Goal: Task Accomplishment & Management: Manage account settings

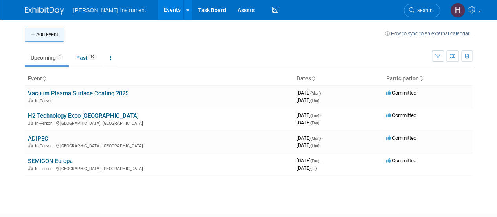
click at [44, 34] on button "Add Event" at bounding box center [44, 35] width 39 height 14
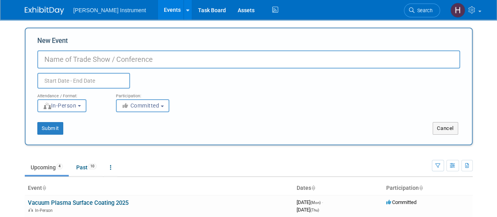
click at [52, 65] on input "New Event" at bounding box center [248, 59] width 423 height 18
type input "University o [GEOGRAPHIC_DATA]"
click at [81, 106] on b "button" at bounding box center [79, 106] width 3 height 2
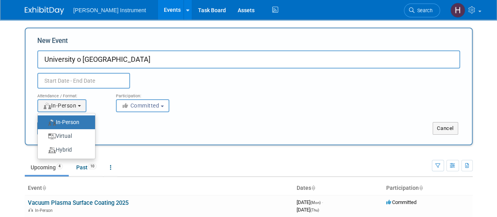
click at [72, 122] on label "In-Person" at bounding box center [65, 122] width 46 height 11
click at [45, 122] on input "In-Person" at bounding box center [42, 121] width 5 height 5
click at [165, 127] on div "Submit" at bounding box center [119, 128] width 186 height 13
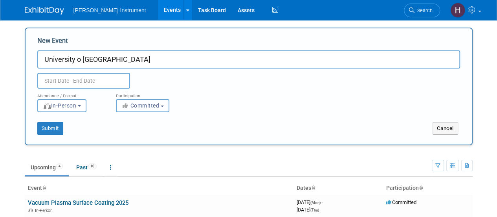
click at [163, 106] on b "button" at bounding box center [162, 106] width 3 height 2
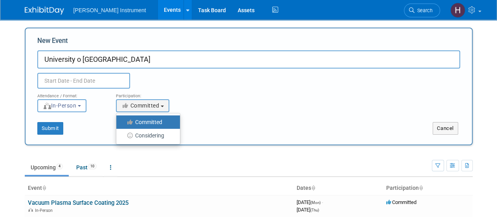
click at [225, 105] on div "Attendance / Format: <img src="[URL][DOMAIN_NAME]" style="width: 19px; margin-t…" at bounding box center [248, 100] width 435 height 24
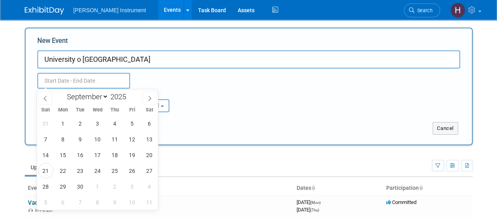
click at [52, 79] on input "text" at bounding box center [83, 81] width 93 height 16
click at [150, 101] on span at bounding box center [150, 97] width 14 height 13
select select "9"
click at [81, 153] on span "14" at bounding box center [80, 154] width 15 height 15
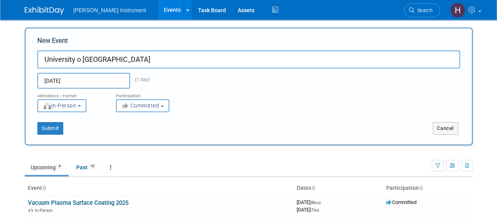
type input "[DATE] to [DATE]"
click at [47, 127] on button "Submit" at bounding box center [50, 128] width 26 height 13
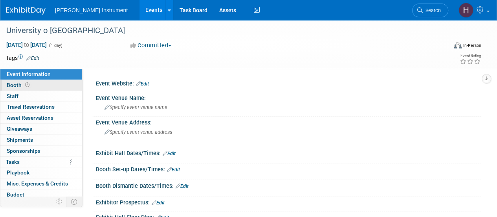
click at [15, 85] on span "Booth" at bounding box center [19, 85] width 24 height 6
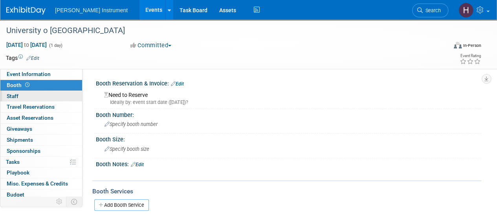
click at [15, 97] on span "Staff 0" at bounding box center [13, 96] width 12 height 6
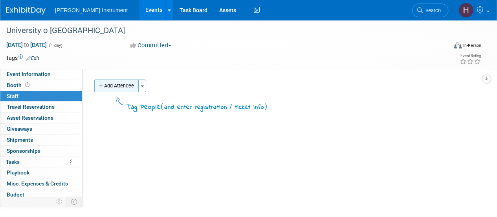
click at [128, 87] on button "Add Attendee" at bounding box center [116, 85] width 44 height 13
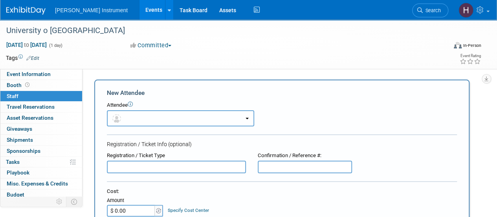
click at [122, 116] on span "button" at bounding box center [117, 118] width 11 height 6
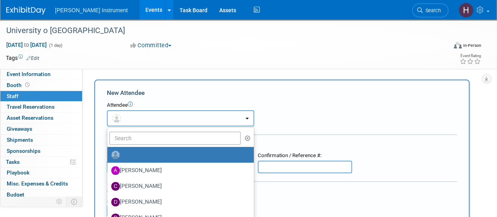
click at [133, 118] on button "button" at bounding box center [180, 118] width 147 height 16
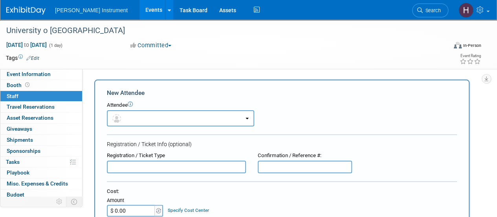
click at [21, 140] on span "Shipments 0" at bounding box center [20, 139] width 26 height 6
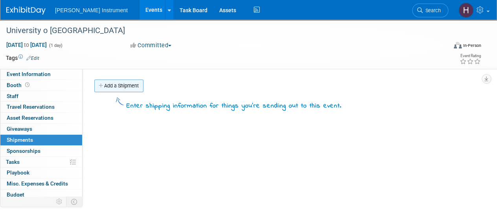
click at [108, 84] on link "Add a Shipment" at bounding box center [118, 85] width 49 height 13
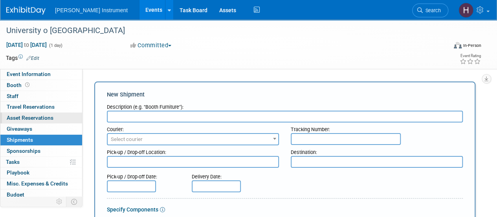
click at [24, 116] on span "Asset Reservations 0" at bounding box center [30, 117] width 47 height 6
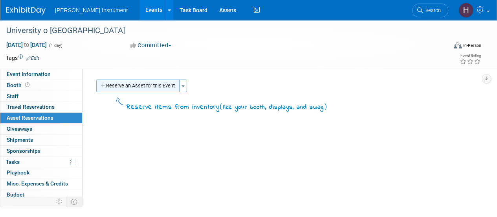
click at [134, 82] on button "Reserve an Asset for this Event" at bounding box center [137, 85] width 83 height 13
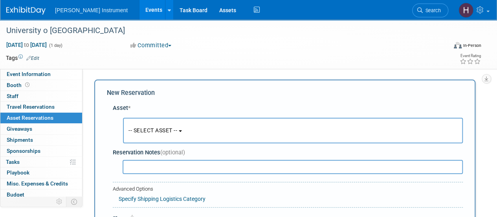
scroll to position [7, 0]
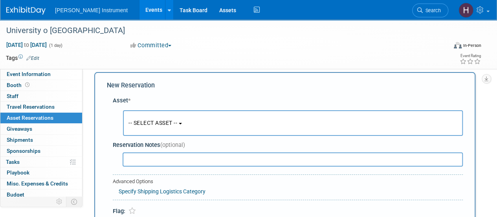
click at [165, 118] on button "-- SELECT ASSET --" at bounding box center [293, 123] width 340 height 26
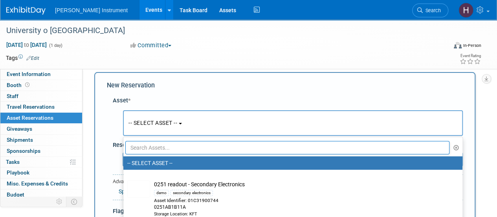
click at [161, 147] on input "text" at bounding box center [287, 147] width 324 height 13
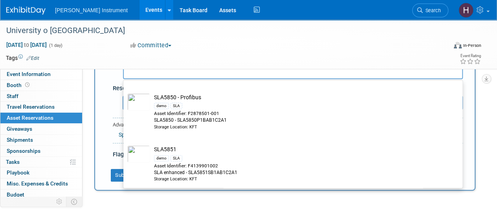
scroll to position [119, 0]
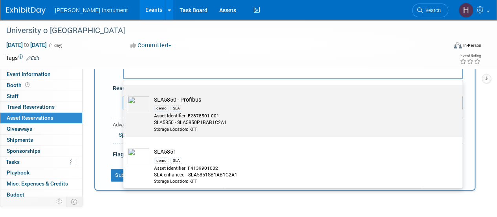
type input "sla"
click at [185, 110] on div "demo SLA" at bounding box center [300, 107] width 293 height 9
click at [125, 94] on input "SLA5850 - Profibus demo SLA Asset Identifier: F2878501-001 SLA5850 - SLA5850P1B…" at bounding box center [121, 91] width 5 height 5
select select "10724269"
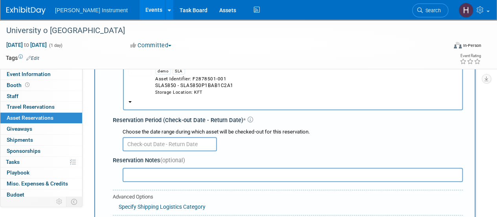
click at [134, 142] on input "text" at bounding box center [170, 144] width 94 height 14
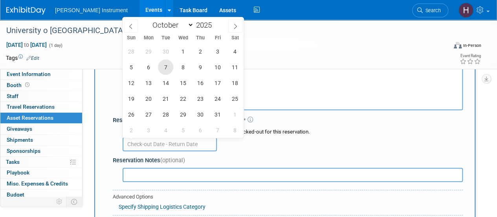
click at [169, 66] on span "7" at bounding box center [165, 66] width 15 height 15
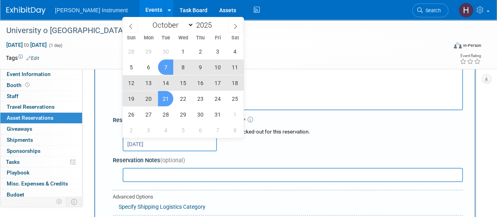
click at [166, 98] on span "21" at bounding box center [165, 98] width 15 height 15
type input "Oct 7, 2025 to Oct 21, 2025"
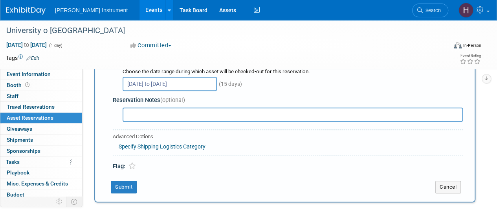
scroll to position [125, 0]
click at [127, 187] on button "Submit" at bounding box center [124, 186] width 26 height 13
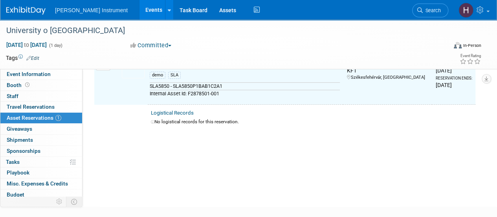
scroll to position [9, 0]
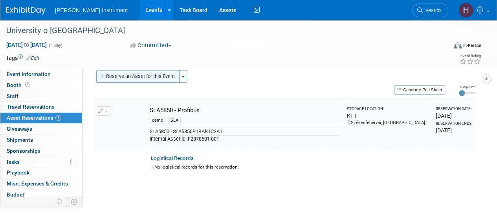
click at [121, 78] on button "Reserve an Asset for this Event" at bounding box center [137, 76] width 83 height 13
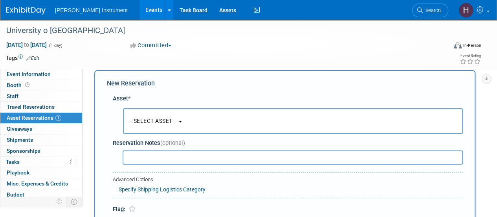
scroll to position [7, 0]
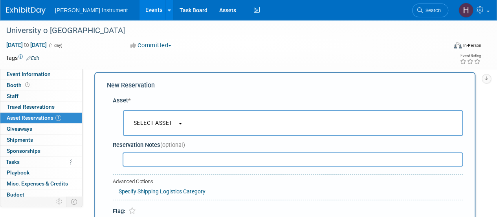
click at [145, 114] on button "-- SELECT ASSET --" at bounding box center [293, 123] width 340 height 26
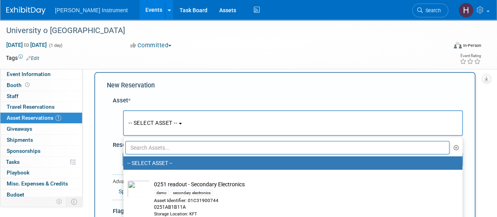
click at [143, 123] on span "-- SELECT ASSET --" at bounding box center [153, 122] width 49 height 6
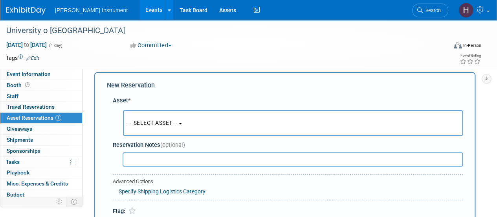
click at [143, 123] on span "-- SELECT ASSET --" at bounding box center [153, 122] width 49 height 6
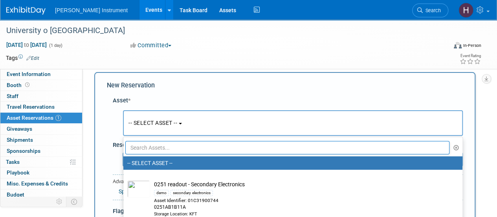
click at [145, 151] on input "text" at bounding box center [287, 147] width 324 height 13
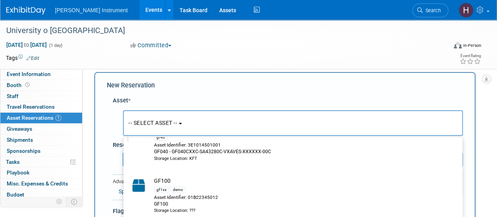
scroll to position [17, 0]
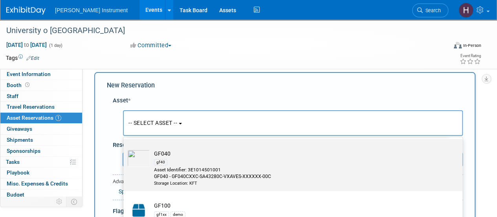
type input "GF"
click at [186, 182] on div "Storage Location: KFT" at bounding box center [300, 183] width 293 height 6
click at [125, 148] on input "GF040 gf40 Asset Identifier: 3E1014501001 GF040 - GF040CXXC-SA43280C-VXAVES-XXX…" at bounding box center [121, 145] width 5 height 5
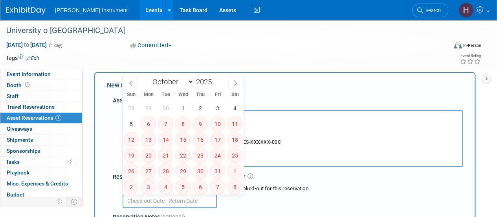
click at [171, 202] on input "text" at bounding box center [170, 200] width 94 height 14
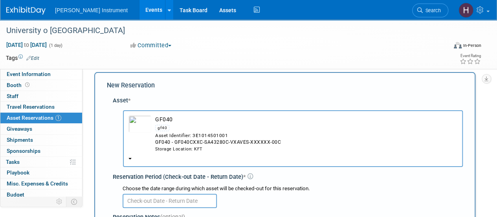
click at [398, 114] on button "GF040 gf40 Asset Identifier: 3E1014501001 GF040 - GF040CXXC-SA43280C-VXAVES-XXX…" at bounding box center [293, 138] width 340 height 57
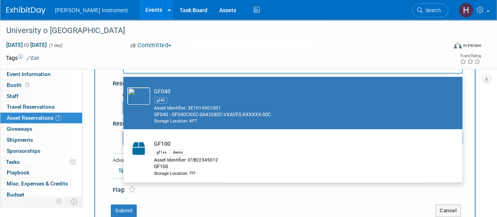
scroll to position [99, 0]
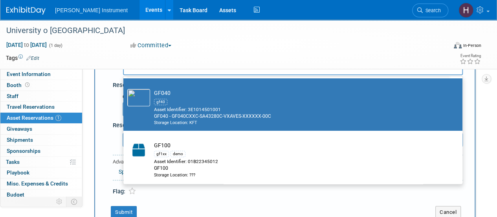
click at [225, 123] on div "Storage Location: KFT" at bounding box center [300, 122] width 293 height 6
click at [125, 88] on input "GF040 gf40 Asset Identifier: 3E1014501001 GF040 - GF040CXXC-SA43280C-VXAVES-XXX…" at bounding box center [121, 85] width 5 height 5
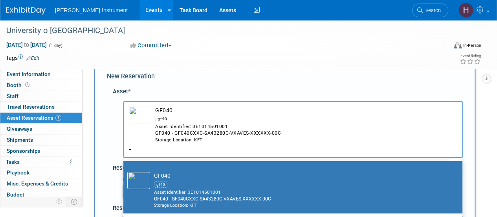
scroll to position [11, 0]
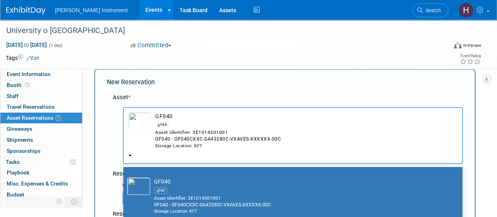
click at [246, 138] on div "GF040 - GF040CXXC-SA43280C-VXAVES-XXXXXX-00C" at bounding box center [306, 139] width 302 height 7
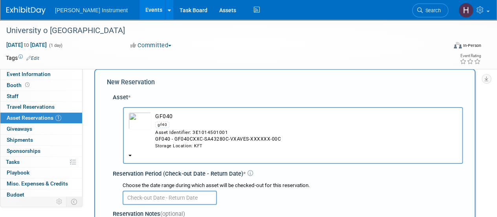
click at [169, 197] on input "text" at bounding box center [170, 197] width 94 height 14
click at [196, 140] on div "GF040 - GF040CXXC-SA43280C-VXAVES-XXXXXX-00C" at bounding box center [306, 139] width 302 height 7
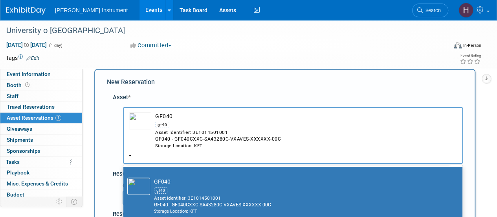
click at [196, 140] on div "GF040 - GF040CXXC-SA43280C-VXAVES-XXXXXX-00C" at bounding box center [306, 139] width 302 height 7
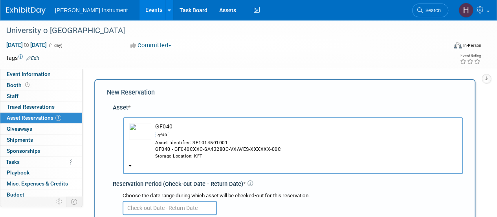
scroll to position [0, 0]
click at [130, 166] on b "button" at bounding box center [130, 166] width 3 height 2
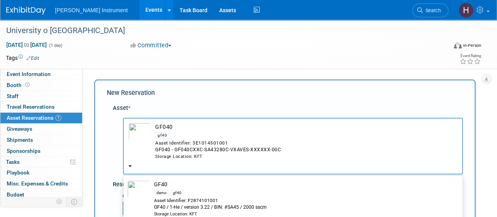
scroll to position [235, 0]
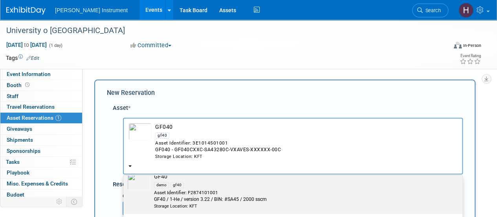
click at [186, 192] on div "Asset Identifier: F2874101001" at bounding box center [300, 192] width 293 height 7
click at [125, 171] on input "GF40 demo gf40 Asset Identifier: F2874101001 GF40 / 1-He / version 3.22 / BIN: …" at bounding box center [121, 168] width 5 height 5
select select "10724272"
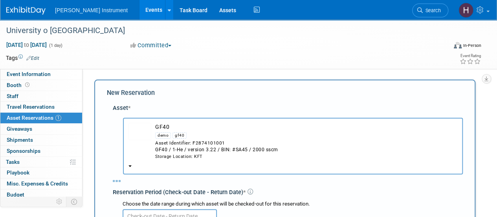
select select "9"
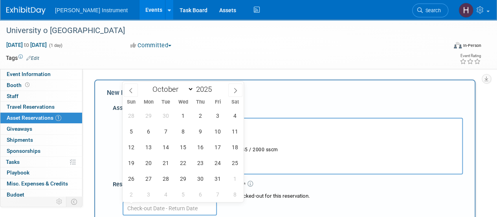
click at [162, 209] on input "text" at bounding box center [170, 208] width 94 height 14
click at [166, 129] on span "7" at bounding box center [165, 130] width 15 height 15
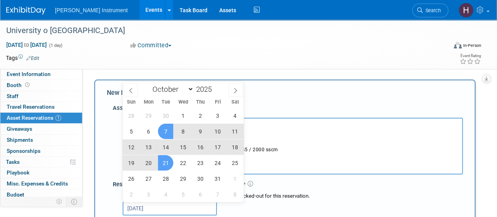
click at [165, 163] on span "21" at bounding box center [165, 162] width 15 height 15
type input "Oct 7, 2025 to Oct 21, 2025"
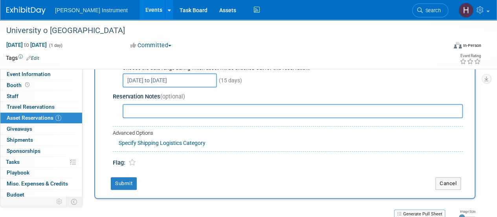
scroll to position [129, 0]
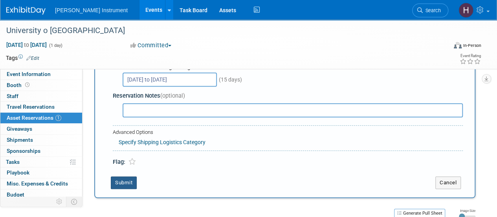
click at [131, 181] on button "Submit" at bounding box center [124, 182] width 26 height 13
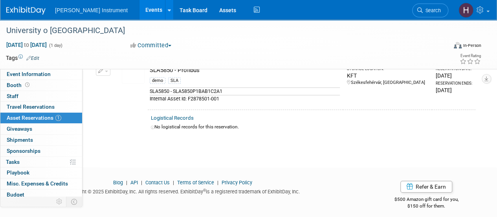
scroll to position [9, 0]
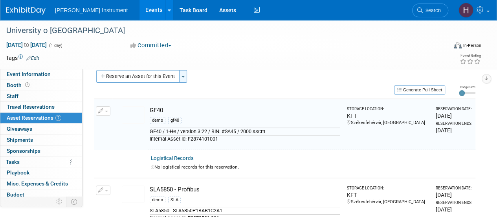
click at [183, 73] on button "Toggle Dropdown" at bounding box center [183, 76] width 8 height 13
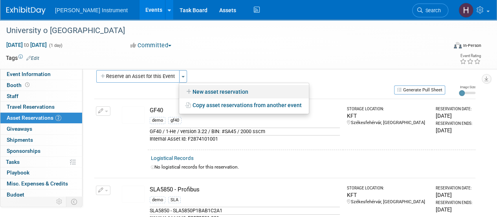
click at [205, 91] on link "New asset reservation" at bounding box center [244, 91] width 130 height 13
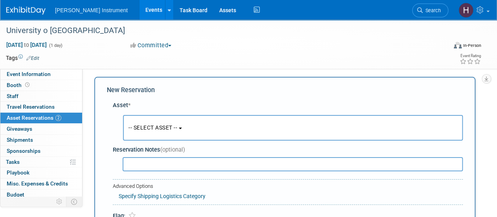
scroll to position [7, 0]
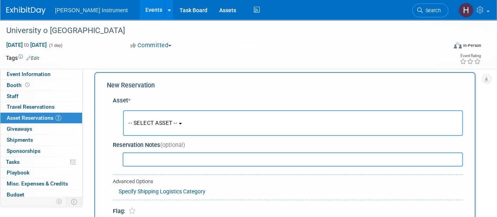
click at [169, 124] on span "-- SELECT ASSET --" at bounding box center [153, 122] width 49 height 6
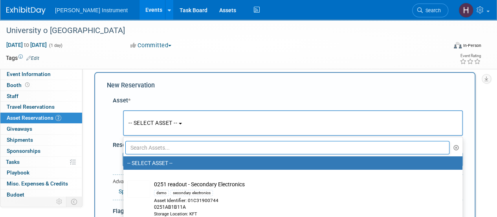
click at [242, 148] on input "text" at bounding box center [287, 147] width 324 height 13
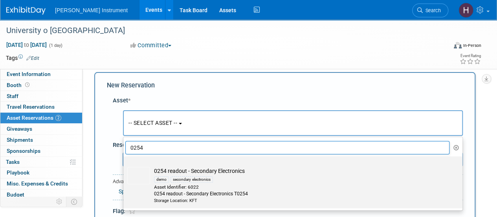
type input "0254"
click at [178, 188] on div "Asset Identifier: 6022" at bounding box center [300, 187] width 293 height 7
click at [125, 165] on input "0254 readout - Secondary Electronics demo secondary electronics Asset Identifie…" at bounding box center [121, 162] width 5 height 5
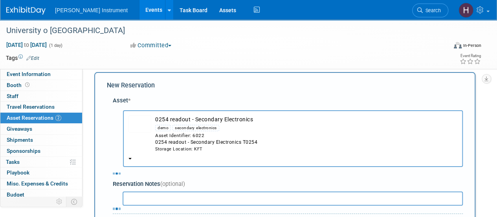
select select "10724275"
select select "9"
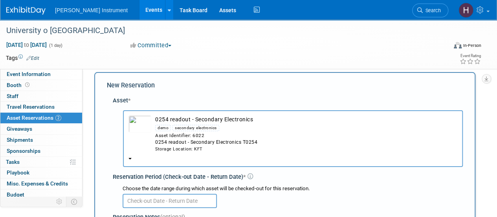
click at [181, 199] on input "text" at bounding box center [170, 200] width 94 height 14
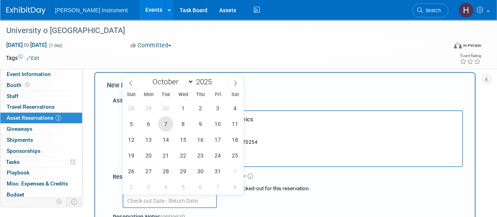
click at [165, 124] on span "7" at bounding box center [165, 123] width 15 height 15
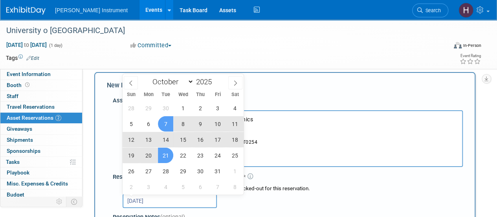
click at [165, 149] on span "21" at bounding box center [165, 154] width 15 height 15
type input "Oct 7, 2025 to Oct 21, 2025"
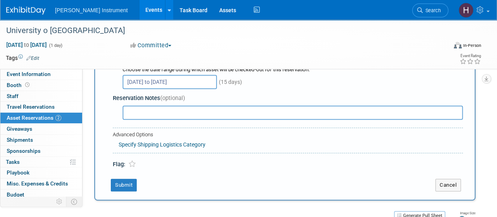
scroll to position [127, 0]
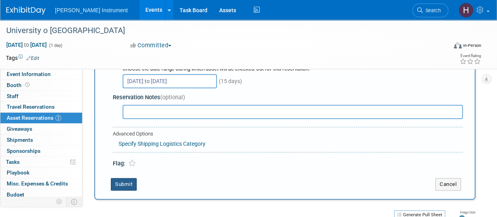
click at [119, 184] on button "Submit" at bounding box center [124, 184] width 26 height 13
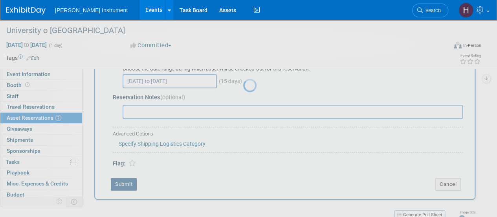
click at [243, 184] on div at bounding box center [248, 108] width 11 height 217
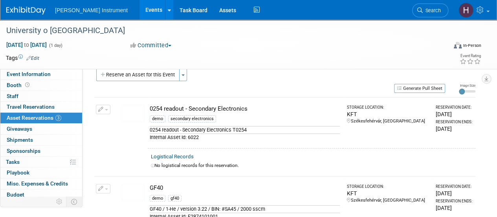
scroll to position [0, 0]
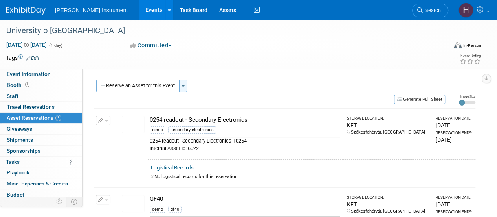
click at [182, 88] on button "Toggle Dropdown" at bounding box center [183, 85] width 8 height 13
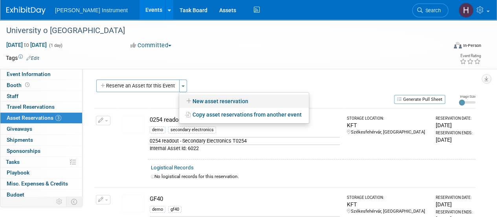
click at [204, 96] on link "New asset reservation" at bounding box center [244, 100] width 130 height 13
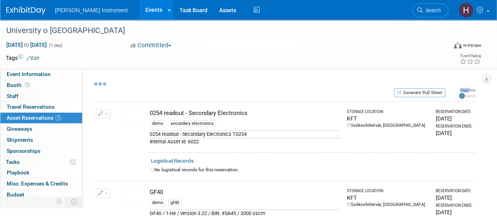
click at [204, 96] on div "Generate Pull Sheet" at bounding box center [269, 92] width 351 height 10
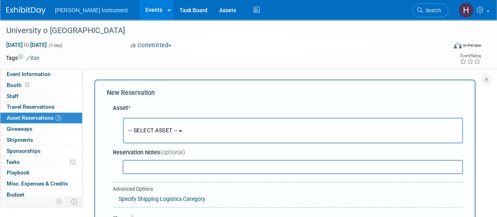
scroll to position [7, 0]
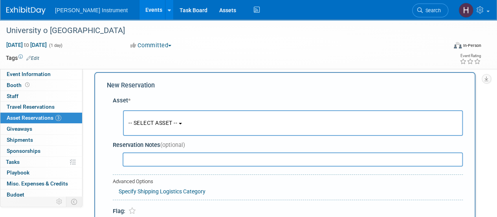
click at [204, 96] on div "Asset *" at bounding box center [288, 100] width 350 height 8
click at [171, 121] on span "-- SELECT ASSET --" at bounding box center [153, 122] width 49 height 6
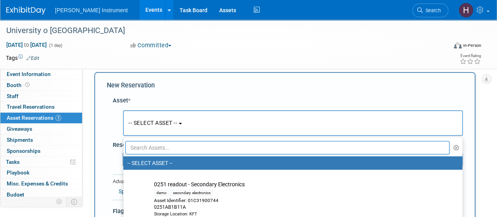
click at [284, 149] on input "text" at bounding box center [287, 147] width 324 height 13
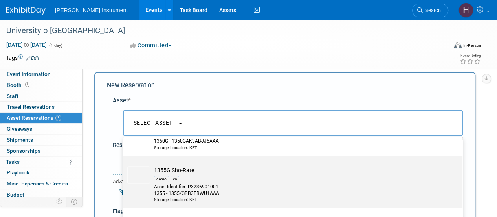
scroll to position [295, 0]
type input "13"
click at [143, 177] on img at bounding box center [138, 176] width 23 height 17
click at [125, 167] on input "1355G Sho-Rate demo va Asset Identifier: P3236901001 1355 - 1355/GBB3EBWU1AAA S…" at bounding box center [121, 164] width 5 height 5
select select "10724285"
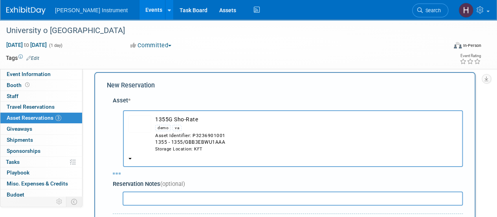
select select "9"
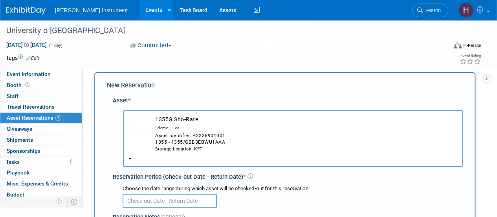
click at [168, 205] on input "text" at bounding box center [170, 200] width 94 height 14
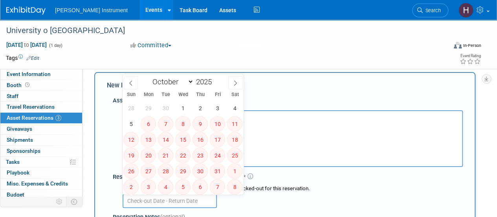
click at [413, 169] on div "Reservation Period (Check-out Date - Return Date) * Choose the date range durin…" at bounding box center [288, 189] width 350 height 41
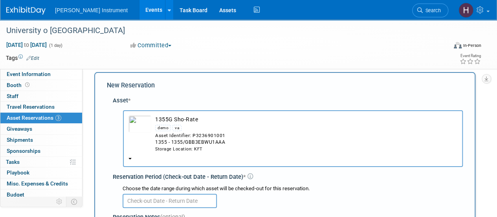
click at [129, 158] on b "button" at bounding box center [130, 159] width 3 height 2
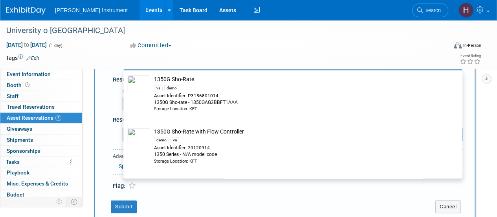
scroll to position [164, 0]
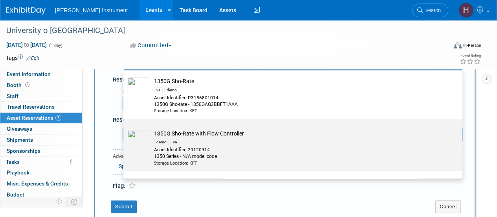
click at [147, 122] on label "1350G Sho-Rate with Flow Controller demo va Asset Identifier: 20120914 1350 Ser…" at bounding box center [290, 144] width 327 height 49
click at [125, 123] on input "1350G Sho-Rate with Flow Controller demo va Asset Identifier: 20120914 1350 Ser…" at bounding box center [121, 125] width 5 height 5
select select "10724324"
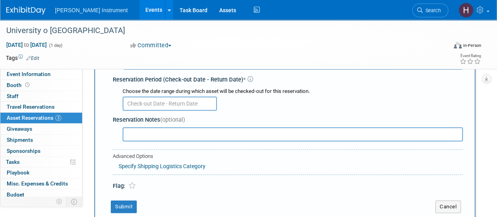
click at [165, 101] on input "text" at bounding box center [170, 103] width 94 height 14
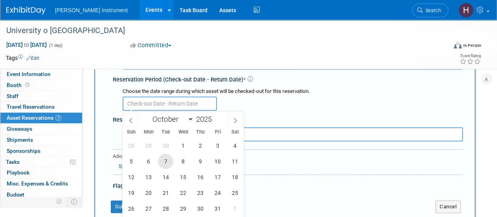
click at [163, 160] on span "7" at bounding box center [165, 160] width 15 height 15
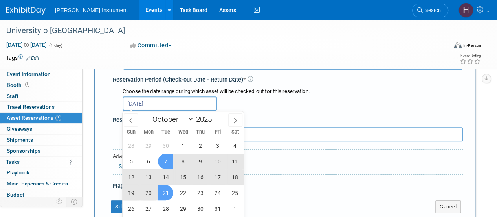
click at [165, 191] on span "21" at bounding box center [165, 192] width 15 height 15
type input "Oct 7, 2025 to Oct 21, 2025"
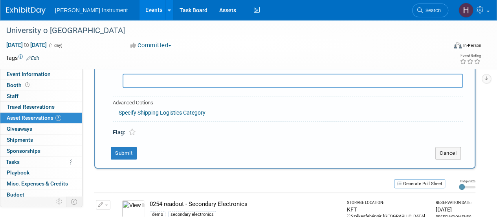
scroll to position [171, 0]
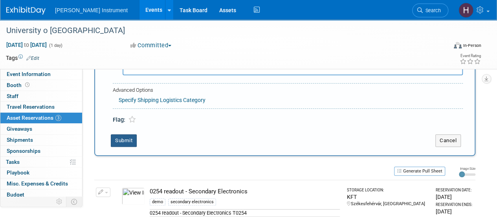
click at [121, 139] on button "Submit" at bounding box center [124, 140] width 26 height 13
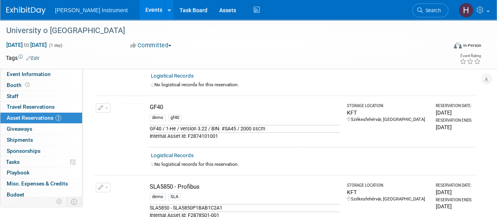
scroll to position [87, 0]
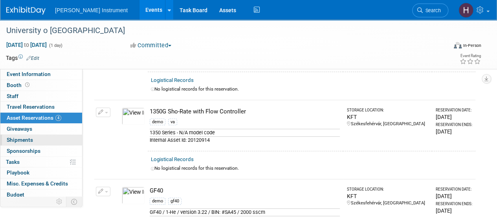
click at [30, 137] on span "Shipments 0" at bounding box center [20, 139] width 26 height 6
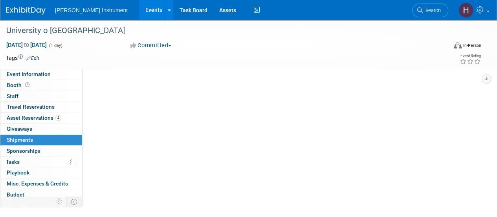
scroll to position [0, 0]
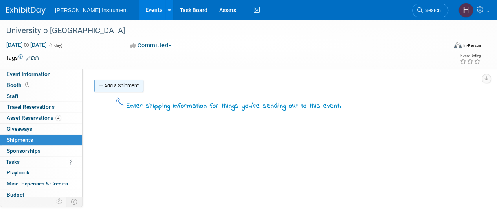
click at [113, 86] on link "Add a Shipment" at bounding box center [118, 85] width 49 height 13
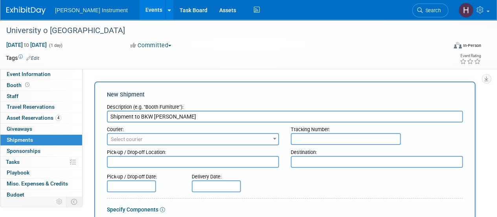
type input "Shipment to BKW George Stanton"
click at [117, 163] on textarea at bounding box center [193, 162] width 172 height 12
click at [119, 186] on input "text" at bounding box center [131, 186] width 49 height 12
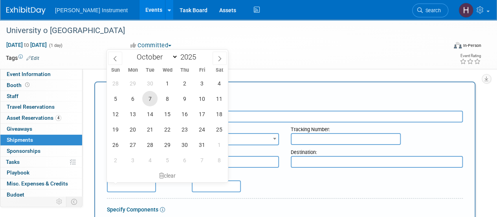
click at [151, 93] on span "7" at bounding box center [149, 98] width 15 height 15
type input "Oct 7, 2025"
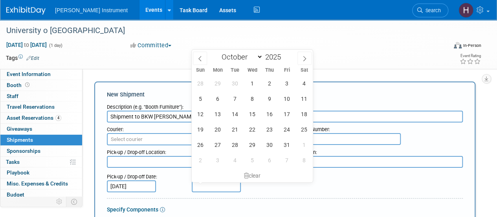
click at [208, 184] on input "text" at bounding box center [216, 186] width 49 height 12
click at [232, 131] on span "21" at bounding box center [234, 128] width 15 height 15
type input "Oct 21, 2025"
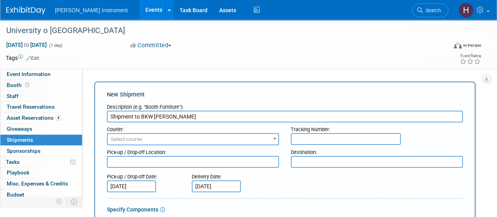
click at [129, 157] on textarea at bounding box center [193, 162] width 172 height 12
paste textarea "14 Bury Road Stowmarket Suffolk IP14 1JG"
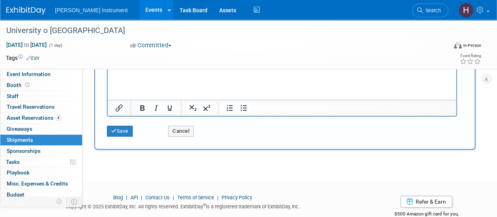
scroll to position [328, 0]
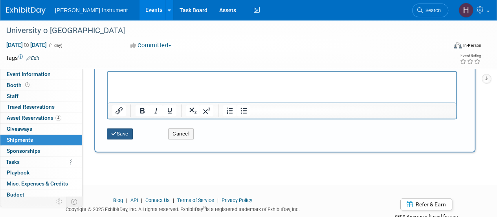
type textarea "14 Bury Road Stowmarket Suffolk IP14 1JG United Kingdom"
click at [115, 136] on button "Save" at bounding box center [120, 133] width 26 height 11
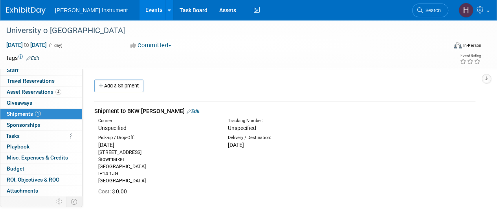
scroll to position [35, 0]
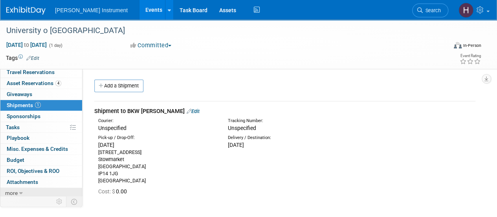
click at [21, 191] on icon at bounding box center [21, 193] width 4 height 6
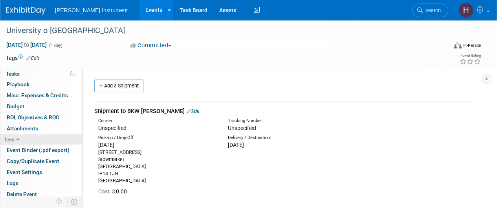
scroll to position [89, 0]
